Goal: Complete application form: Complete application form

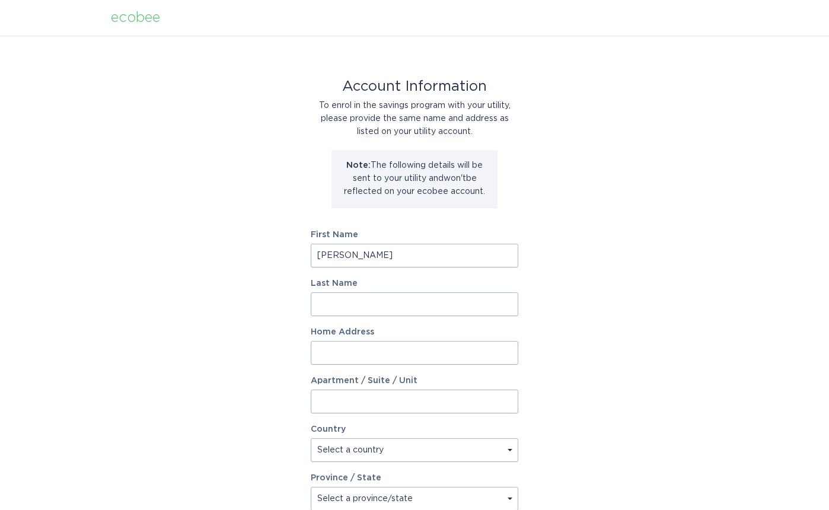
type input "[PERSON_NAME]"
type input "3 Battery Wharf"
type input "Unit 3609"
select select "US"
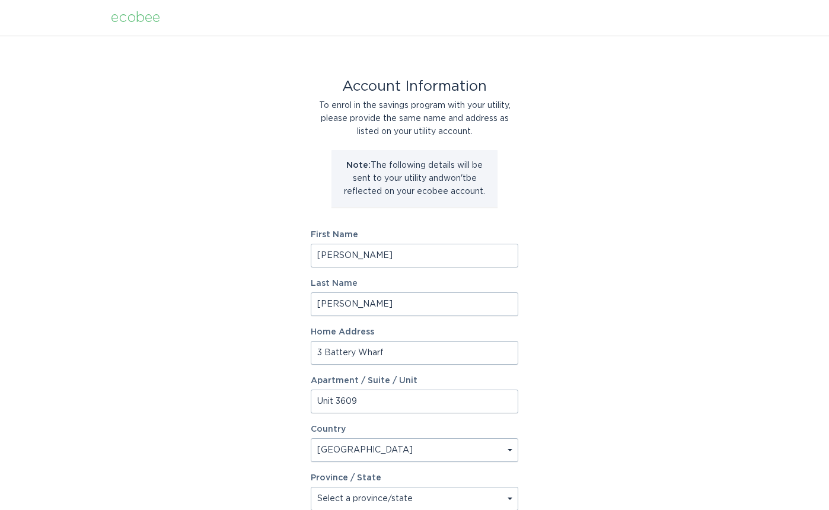
scroll to position [1, 0]
select select "MA"
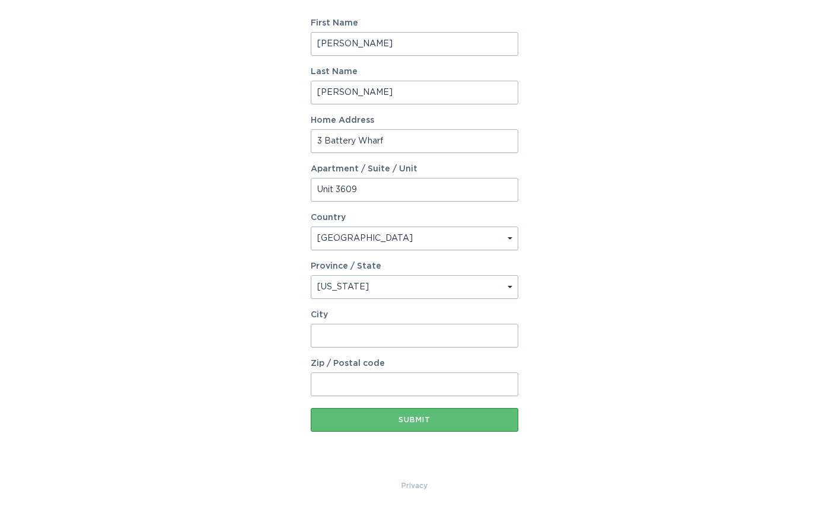
scroll to position [212, 0]
type input "[GEOGRAPHIC_DATA]"
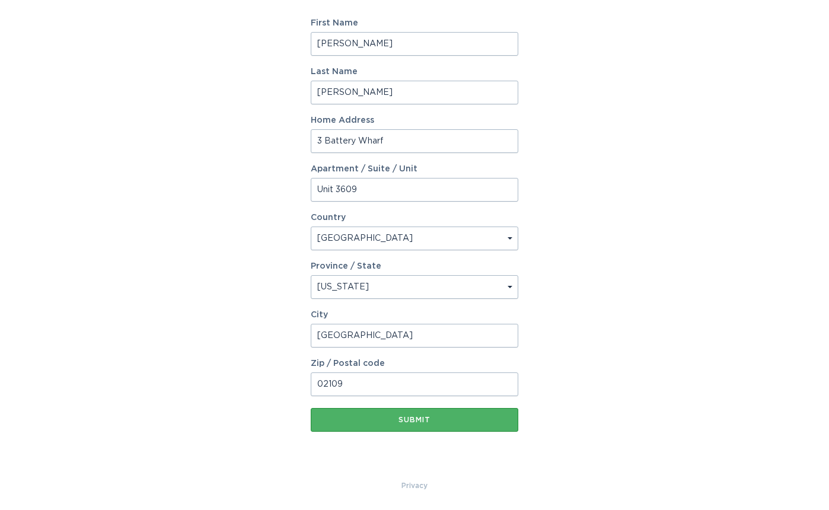
type input "02109"
click at [410, 424] on button "Submit" at bounding box center [414, 420] width 207 height 24
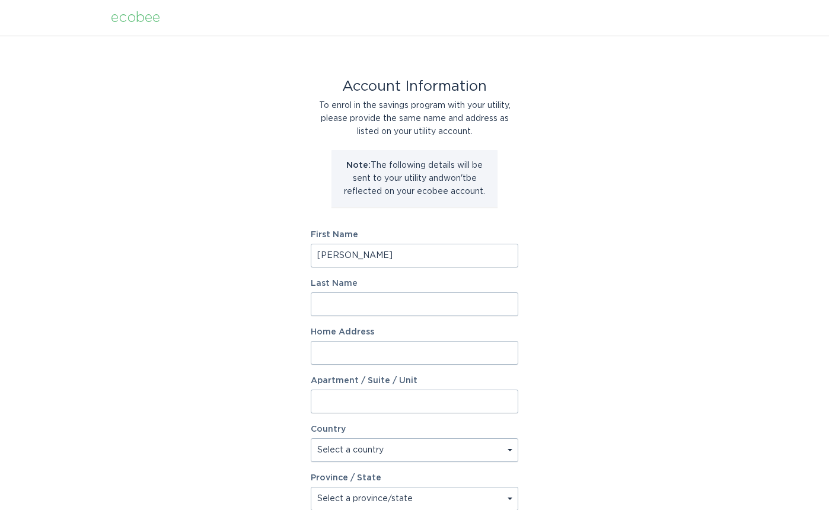
type input "[PERSON_NAME]"
type input "3 Battery Wharf"
type input "Unit 3609"
select select "US"
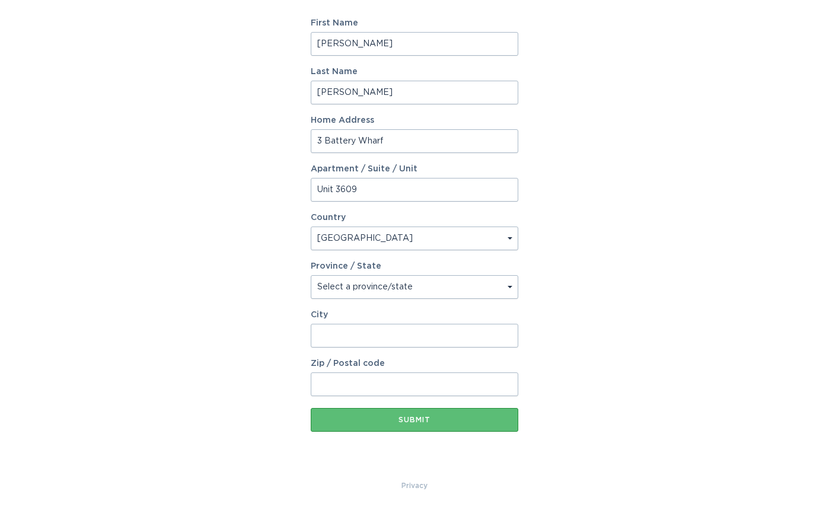
scroll to position [212, 0]
select select "MA"
type input "[GEOGRAPHIC_DATA]"
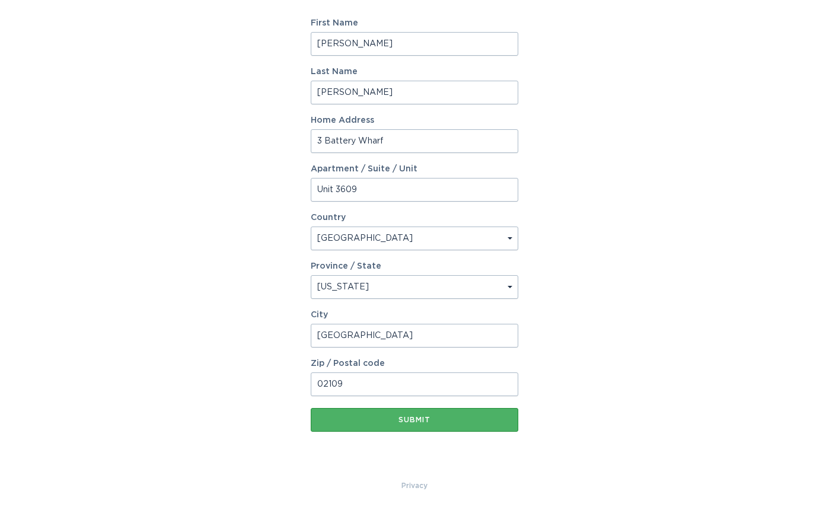
type input "02109"
click at [410, 423] on button "Submit" at bounding box center [414, 420] width 207 height 24
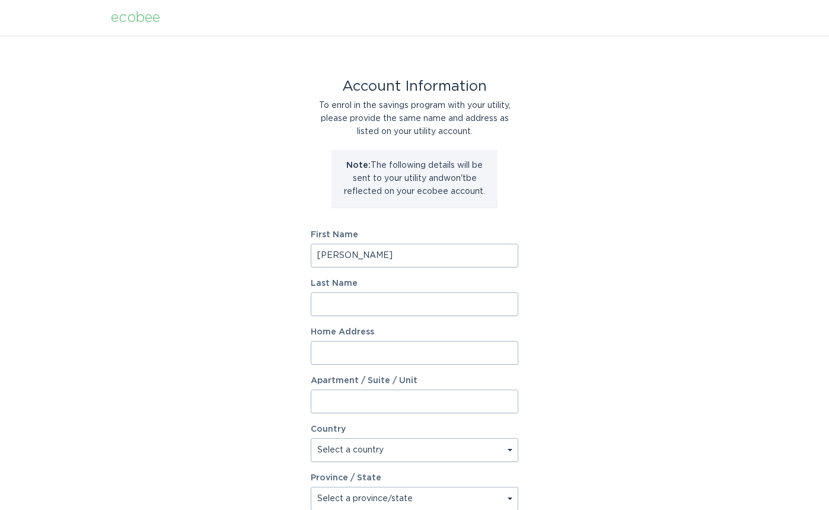
type input "[PERSON_NAME]"
type input "3 Battery Wharf"
type input "Unit 3609"
select select "US"
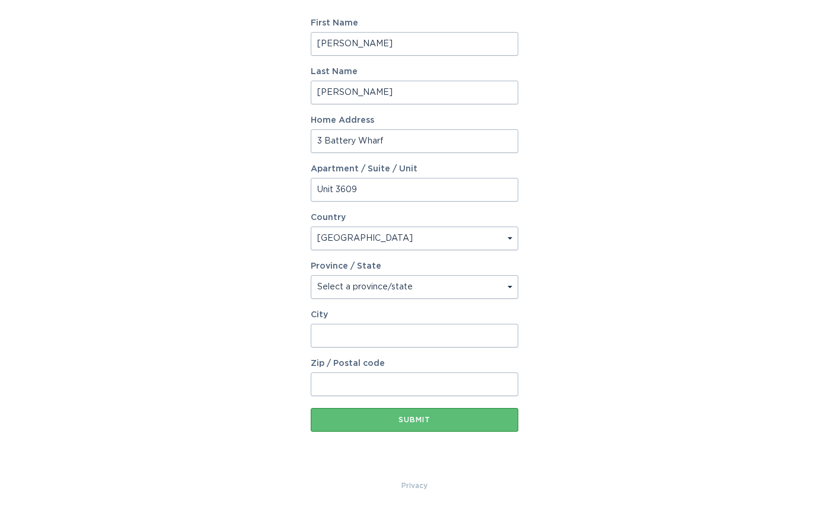
scroll to position [212, 0]
select select "MA"
type input "[GEOGRAPHIC_DATA]"
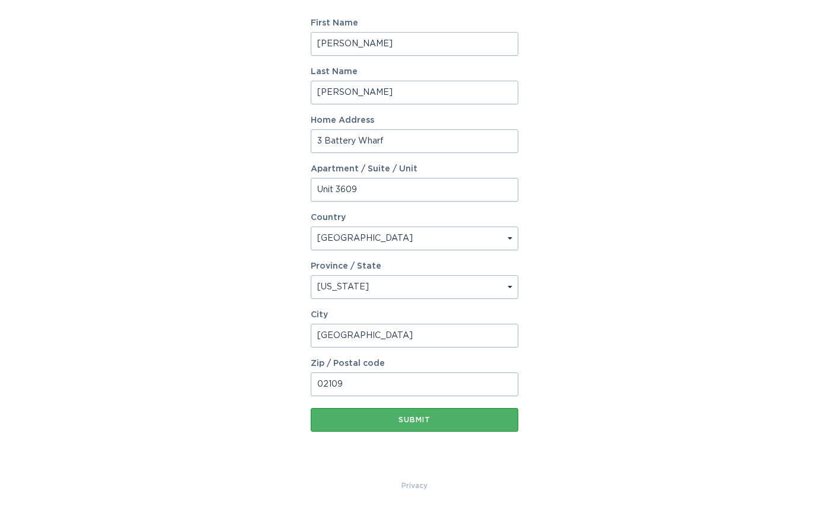
type input "02109"
click at [409, 422] on div "Submit" at bounding box center [414, 419] width 196 height 7
